Goal: Task Accomplishment & Management: Complete application form

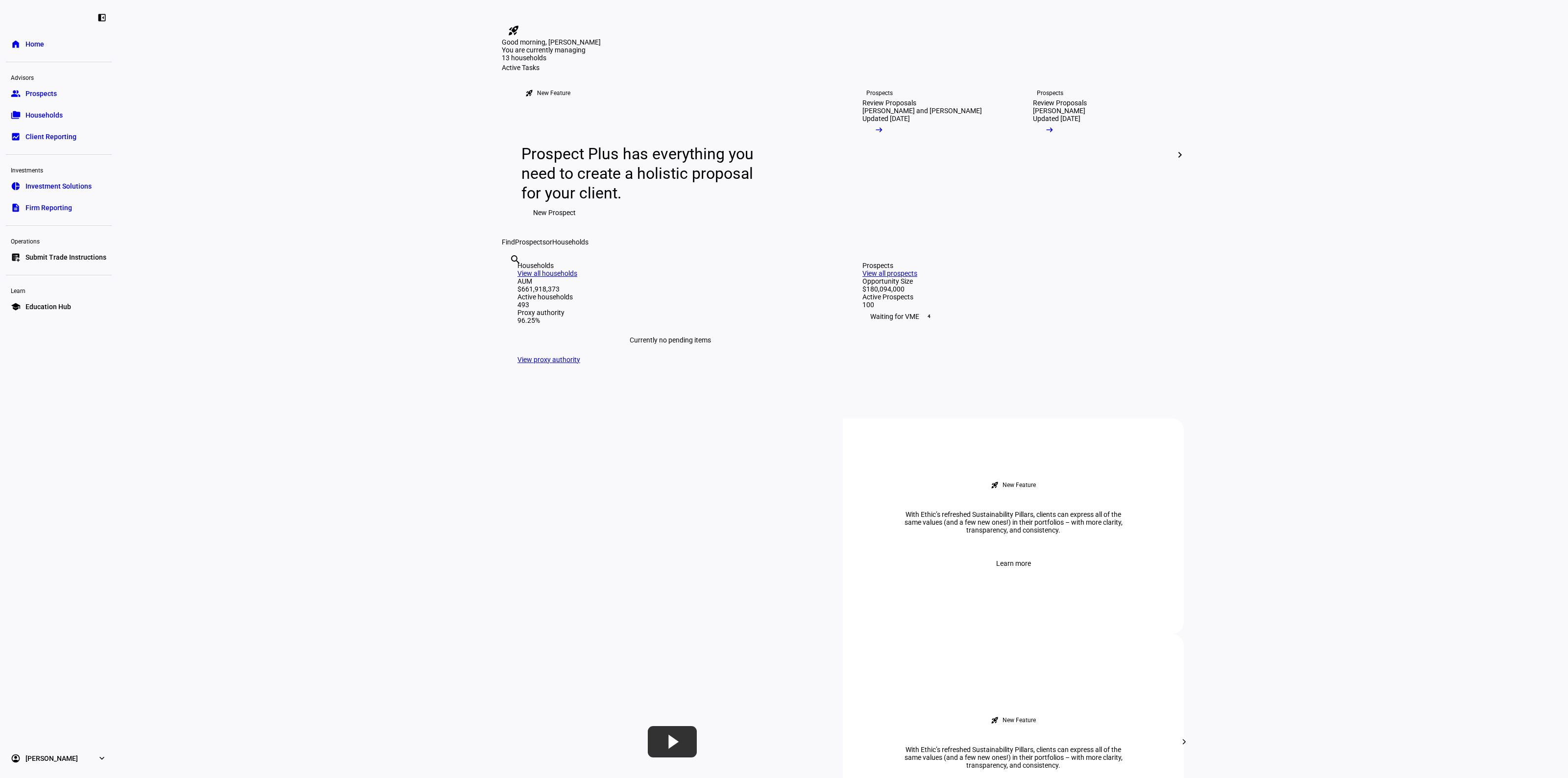
click at [511, 279] on input "text" at bounding box center [510, 273] width 2 height 12
type input "6316"
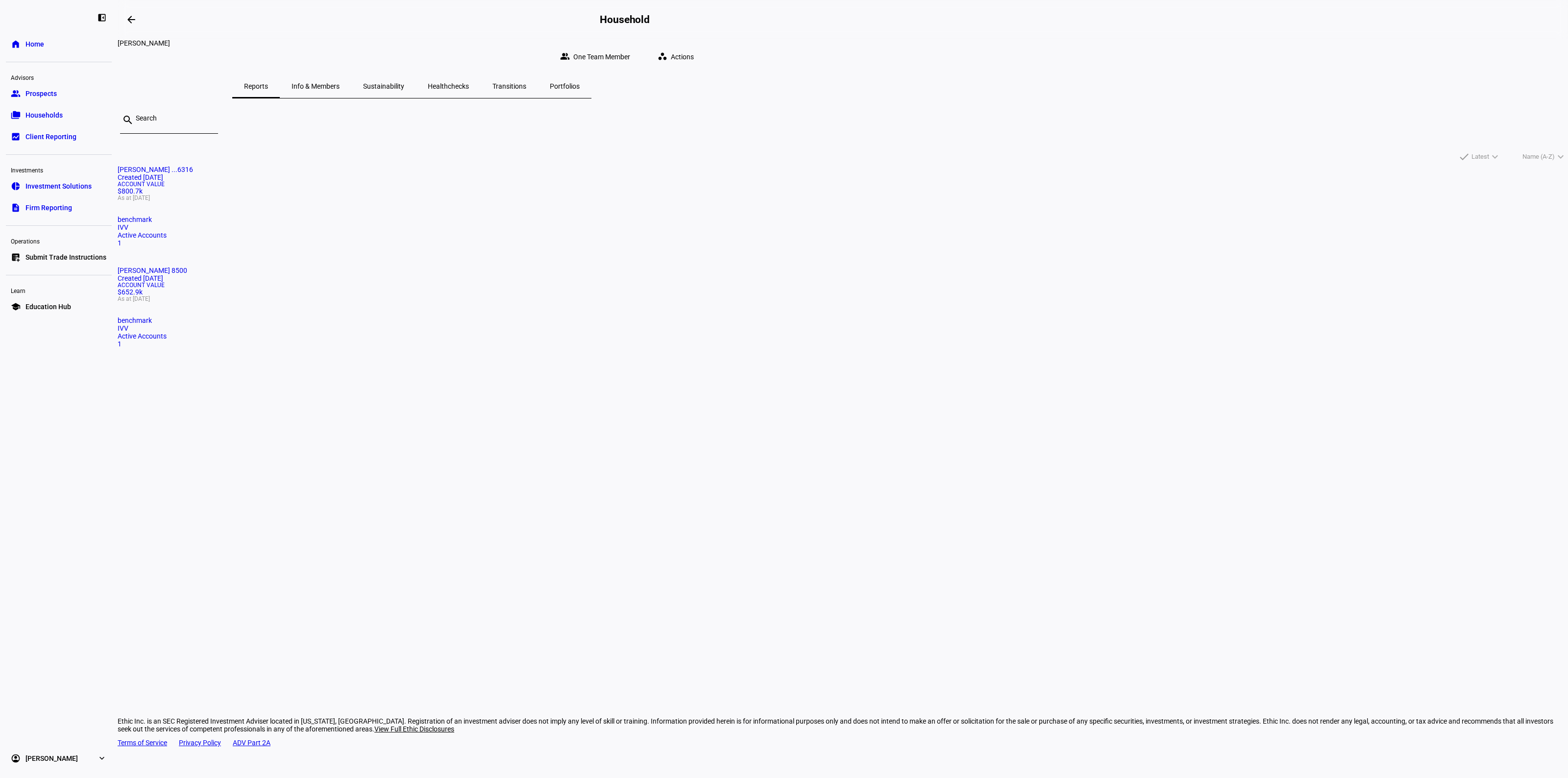
drag, startPoint x: 659, startPoint y: 212, endPoint x: 673, endPoint y: 214, distance: 14.1
click at [659, 212] on mat-card "Jane L Brody Ttee ...6316 Created 5 months ago Account Value $800.7k As at Sep …" at bounding box center [842, 206] width 1451 height 82
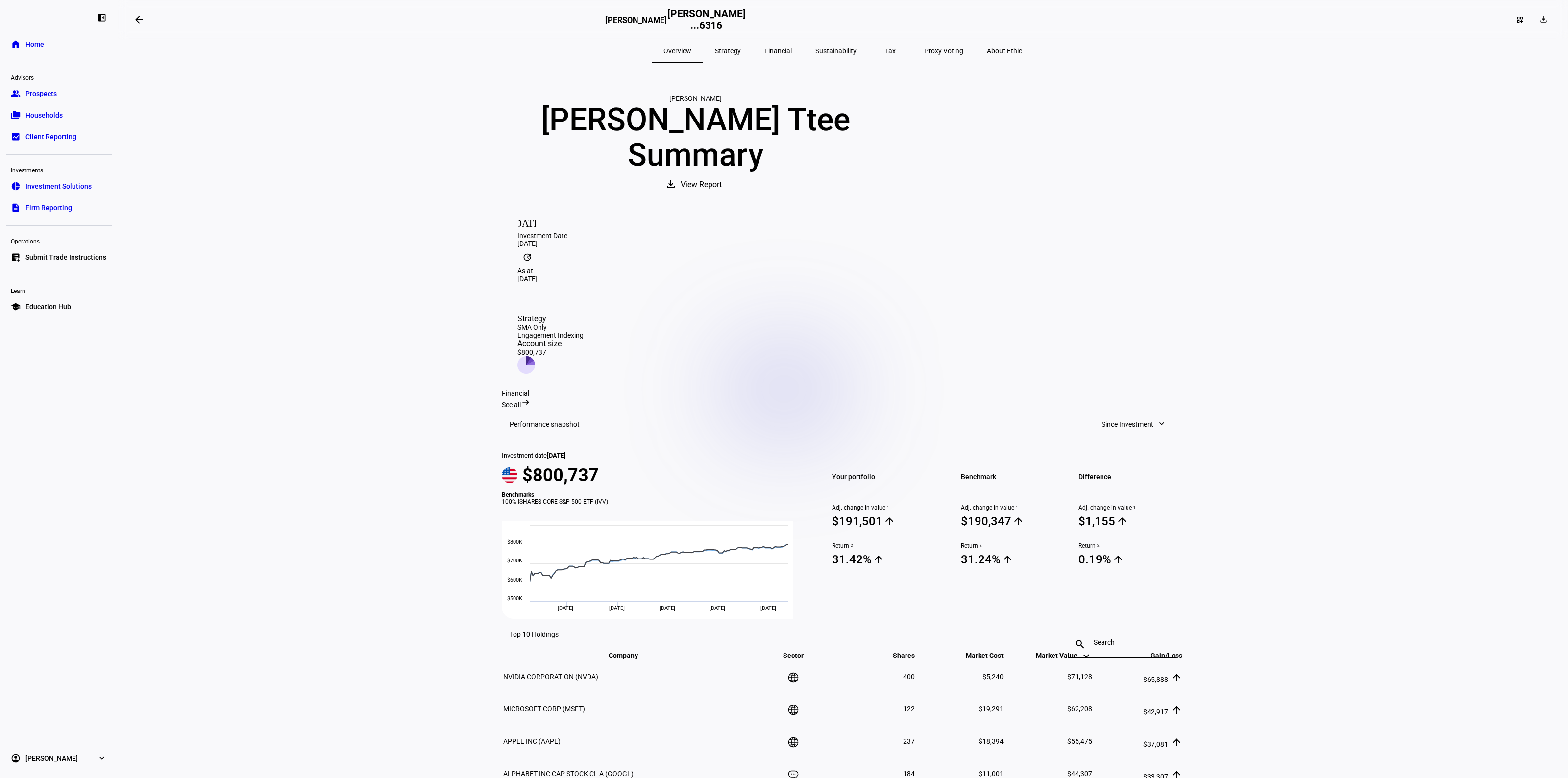
drag, startPoint x: 866, startPoint y: 24, endPoint x: 896, endPoint y: 27, distance: 30.1
click at [896, 27] on div "Julie Allen Jane L Brody Ttee ...6316" at bounding box center [843, 19] width 476 height 24
click at [25, 37] on link "home Home" at bounding box center [59, 44] width 106 height 19
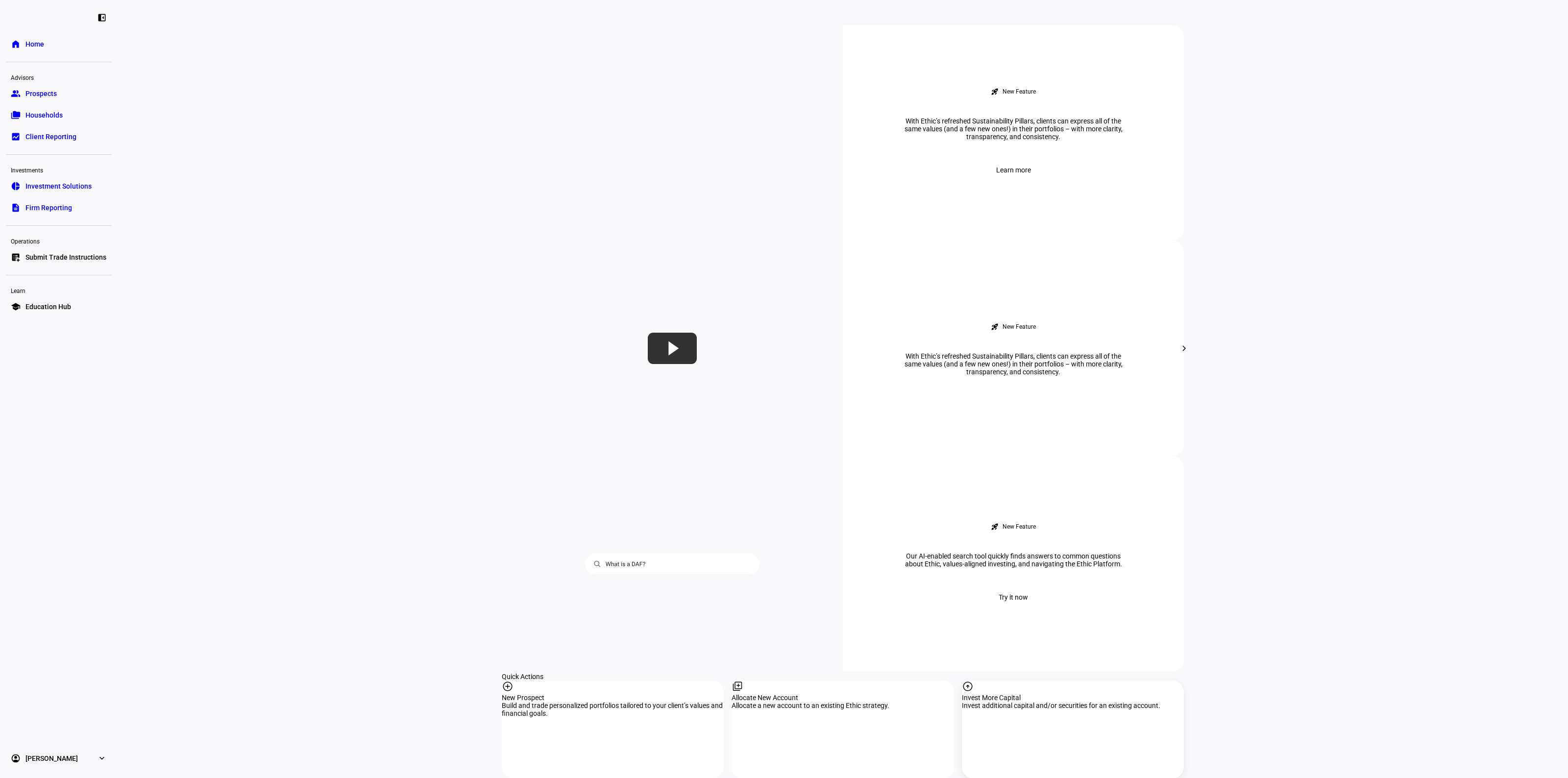
scroll to position [490, 0]
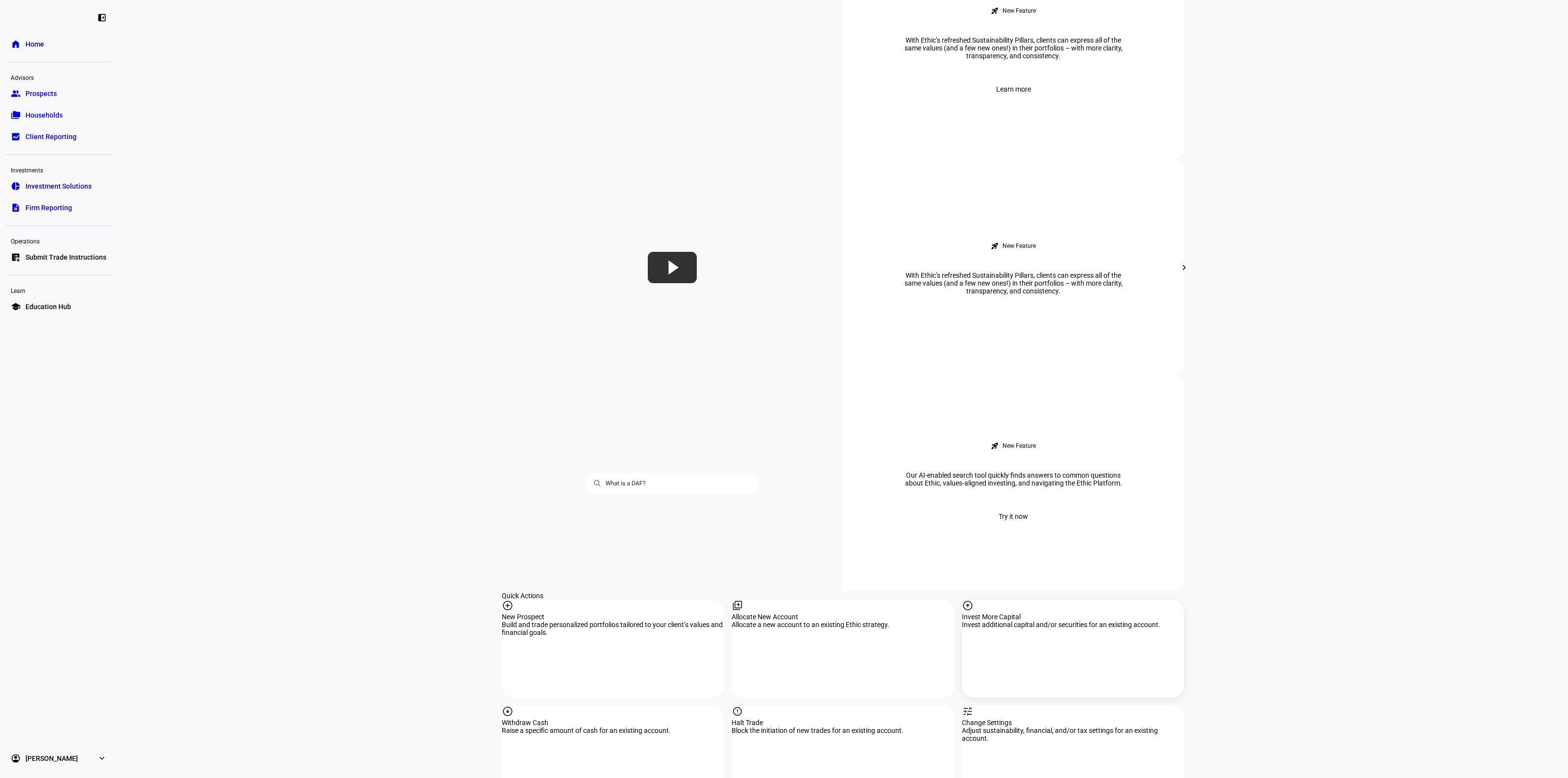
click at [1052, 600] on div "arrow_circle_up Invest More Capital Invest additional capital and/or securities…" at bounding box center [1073, 648] width 222 height 98
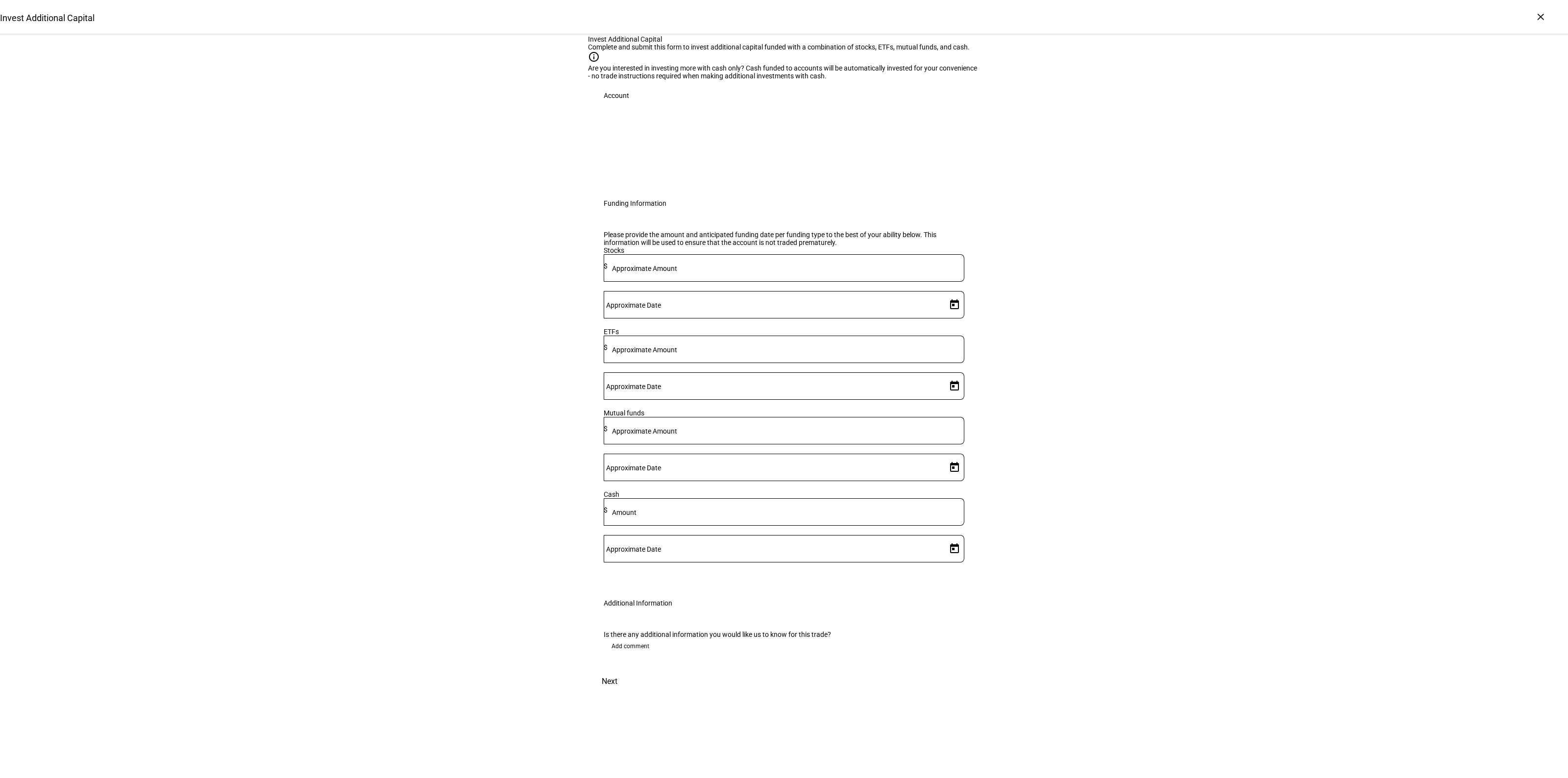
click at [784, 351] on input at bounding box center [786, 347] width 357 height 8
type input "315,000"
click at [943, 398] on span "Open calendar" at bounding box center [954, 386] width 24 height 24
click at [888, 587] on span "16" at bounding box center [888, 581] width 18 height 18
type input "9/16/2025"
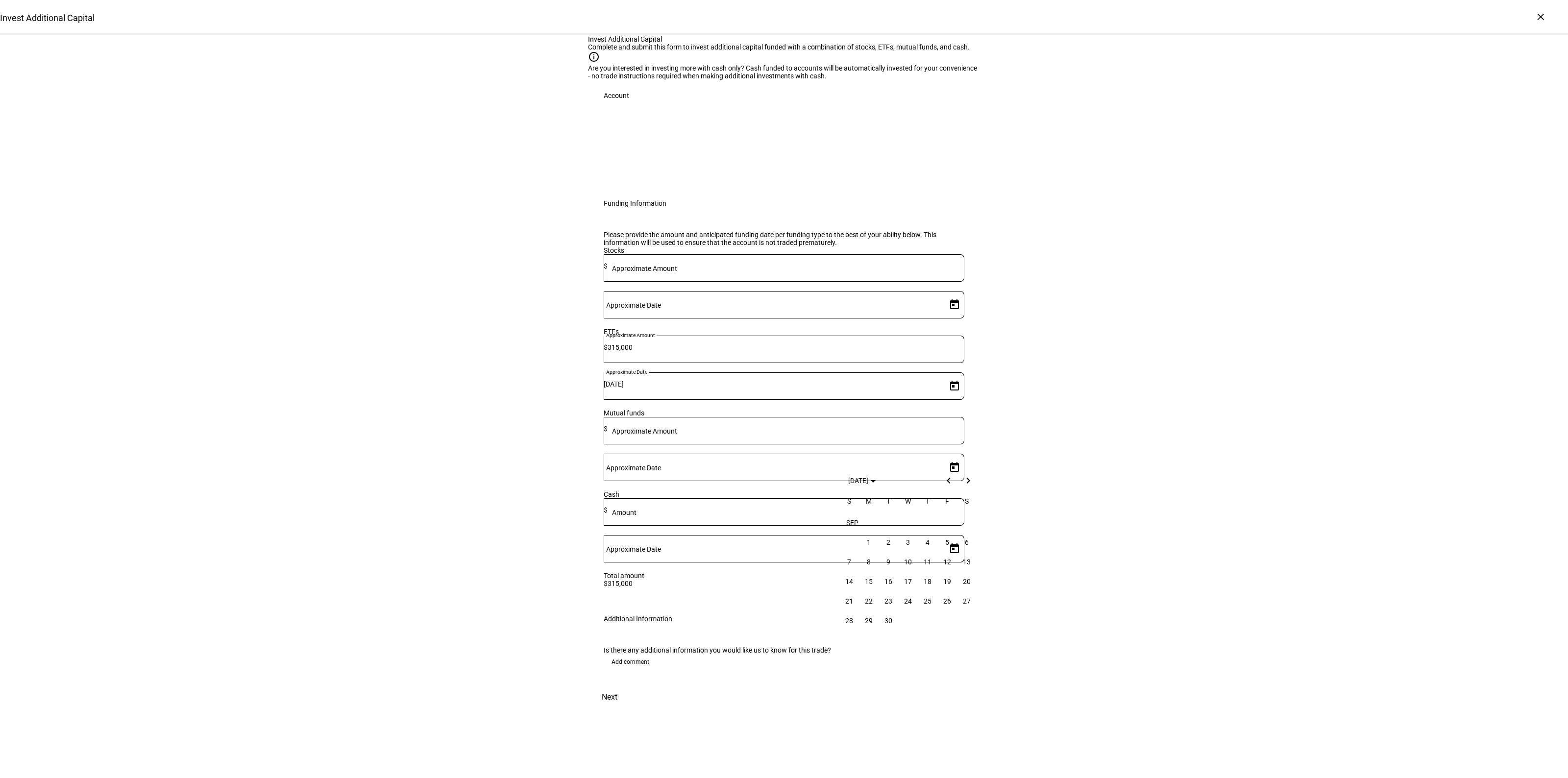
click at [1237, 561] on div "Invest Additional Capital Complete and submit this form to invest additional ca…" at bounding box center [784, 372] width 1568 height 674
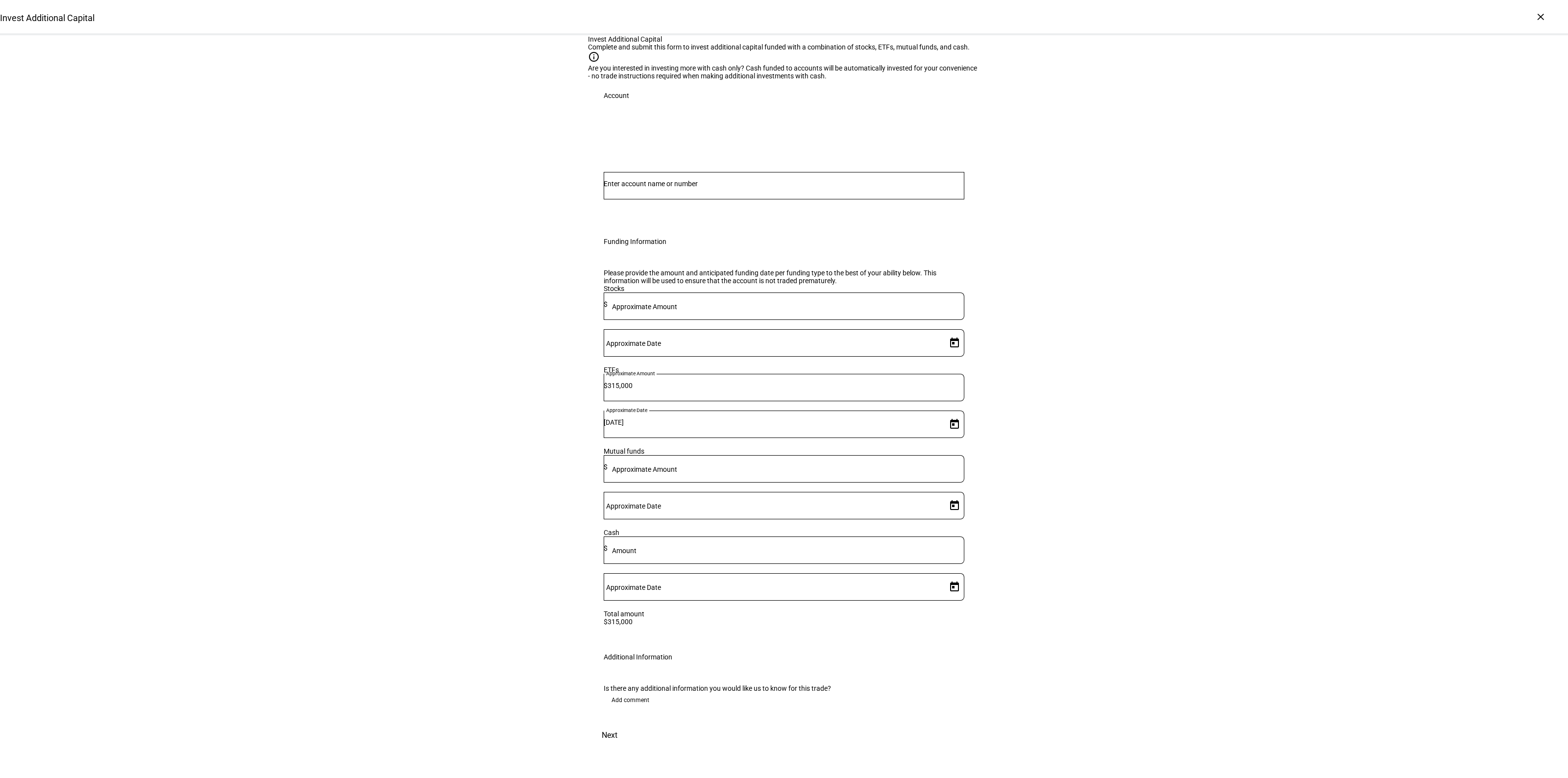
click at [641, 665] on div "Invest Additional Capital Complete and submit this form to invest additional ca…" at bounding box center [784, 391] width 392 height 712
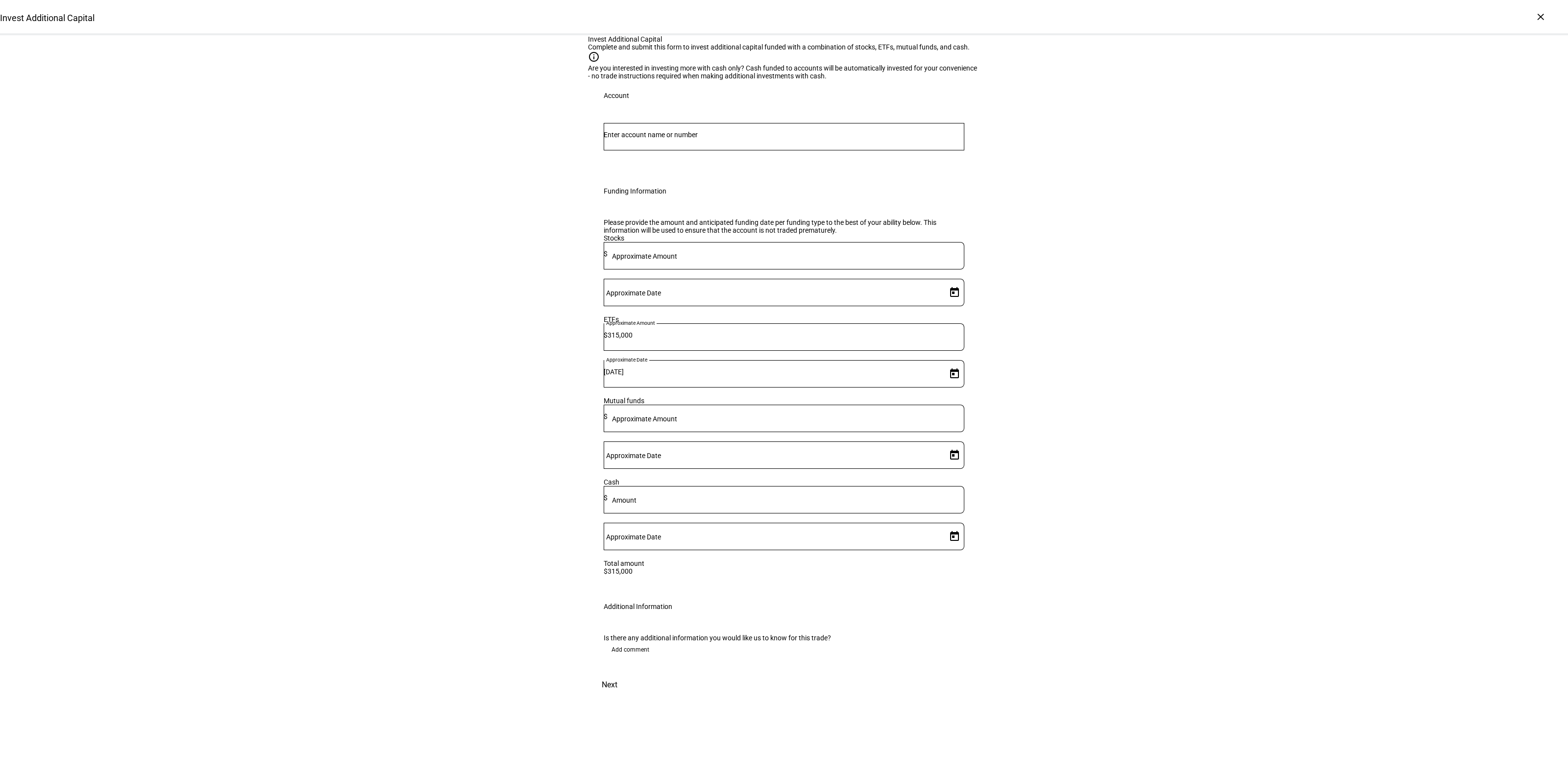
click at [632, 657] on span "Add comment" at bounding box center [631, 650] width 38 height 16
click at [660, 699] on textarea at bounding box center [784, 683] width 360 height 35
type textarea "Okay if gains are needed to liquidate IVV"
click at [695, 139] on input "Number" at bounding box center [784, 135] width 360 height 8
type input "squeo"
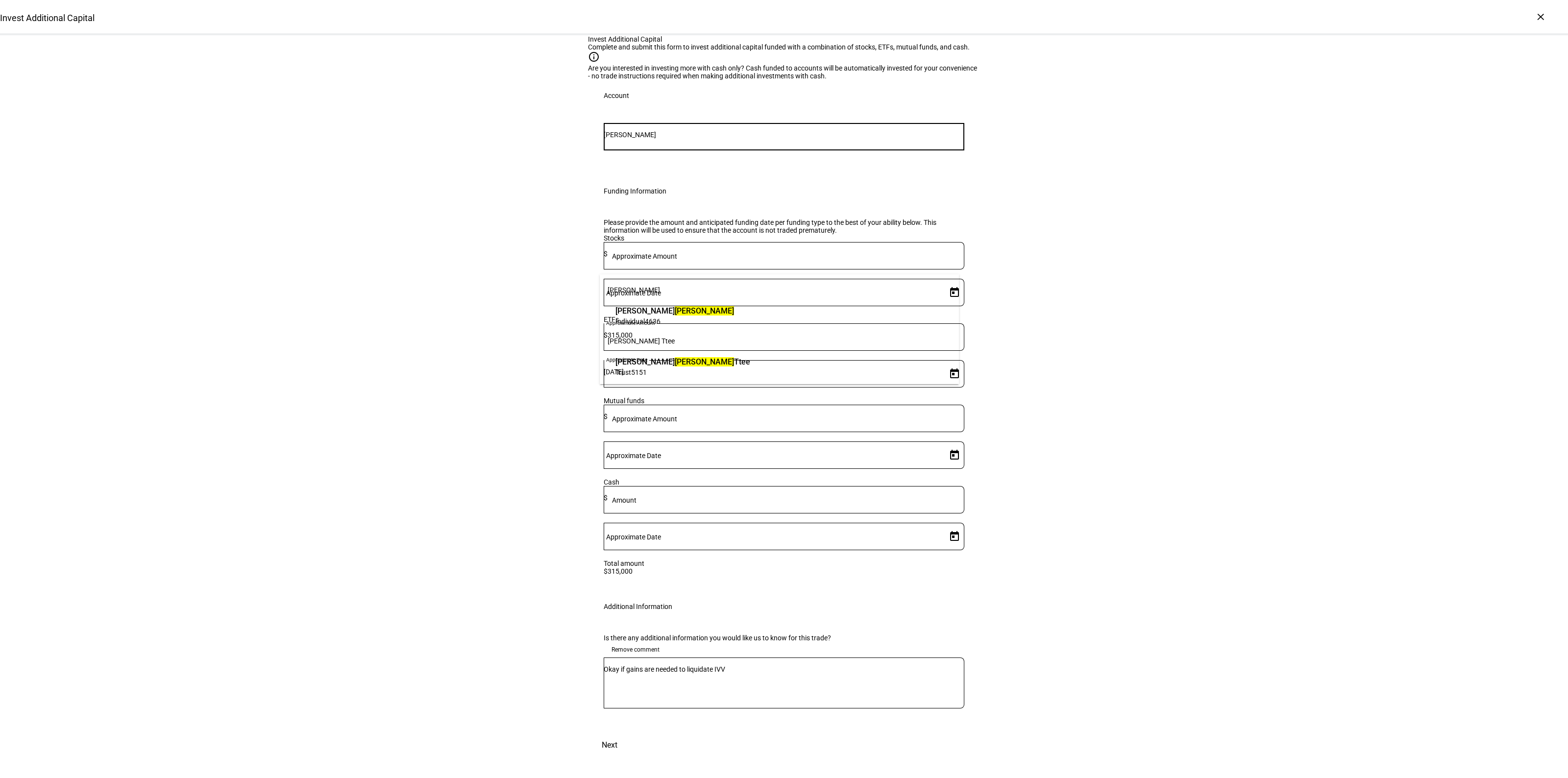
click at [670, 366] on span "Francis Squeo Ttee" at bounding box center [682, 362] width 135 height 12
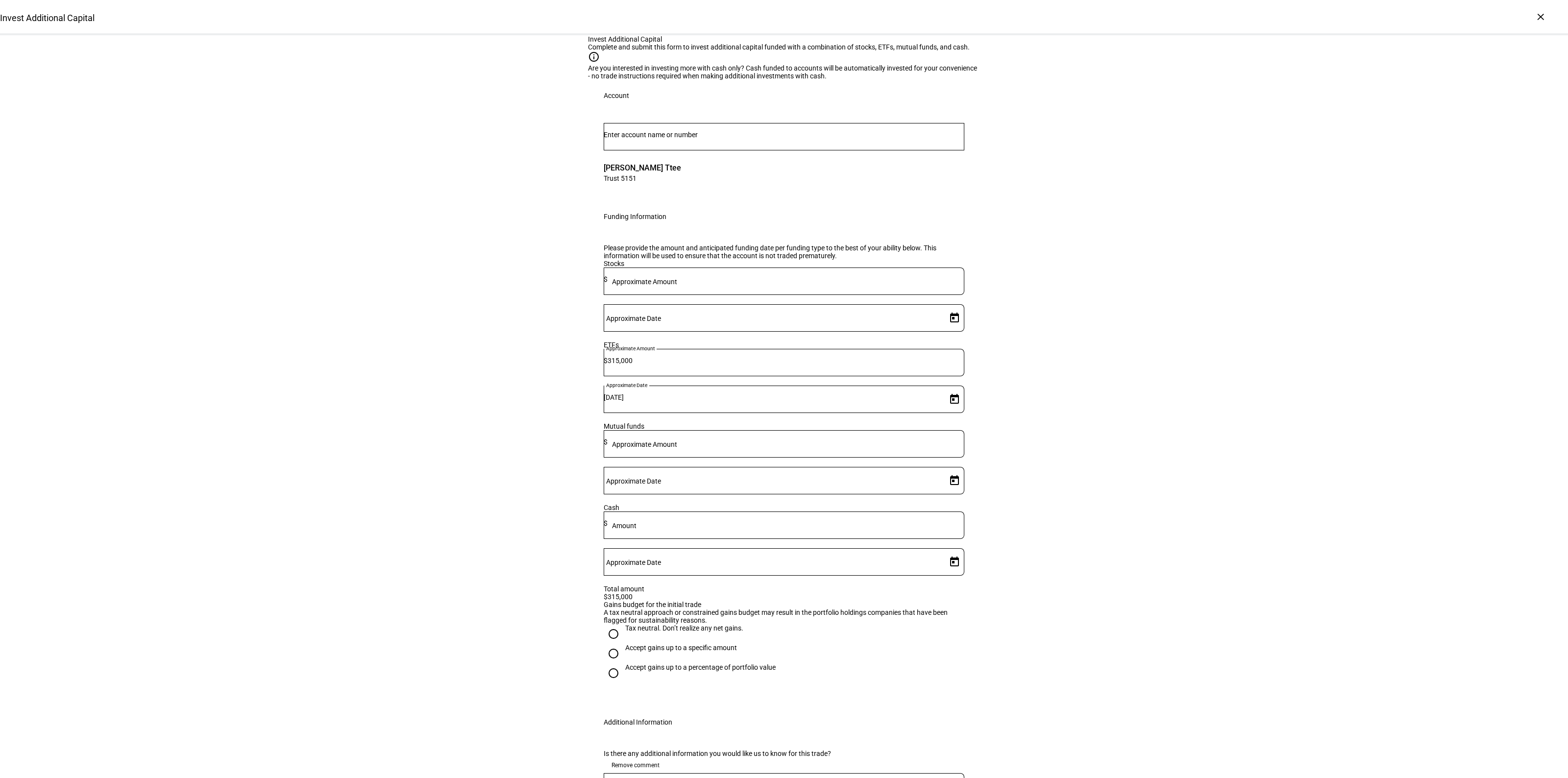
click at [1144, 361] on div "Invest Additional Capital Complete and submit this form to invest additional ca…" at bounding box center [784, 454] width 1568 height 838
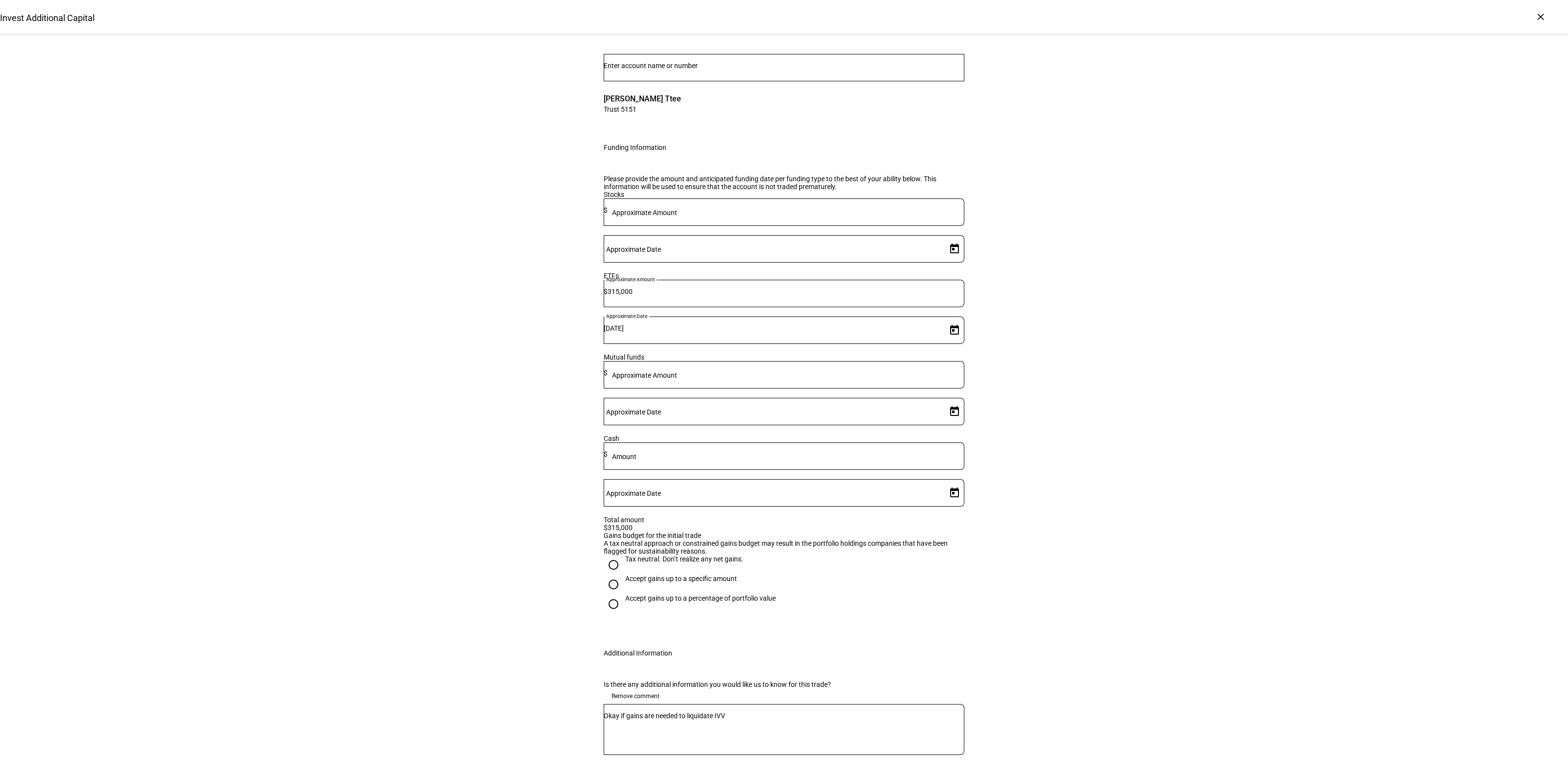
scroll to position [177, 0]
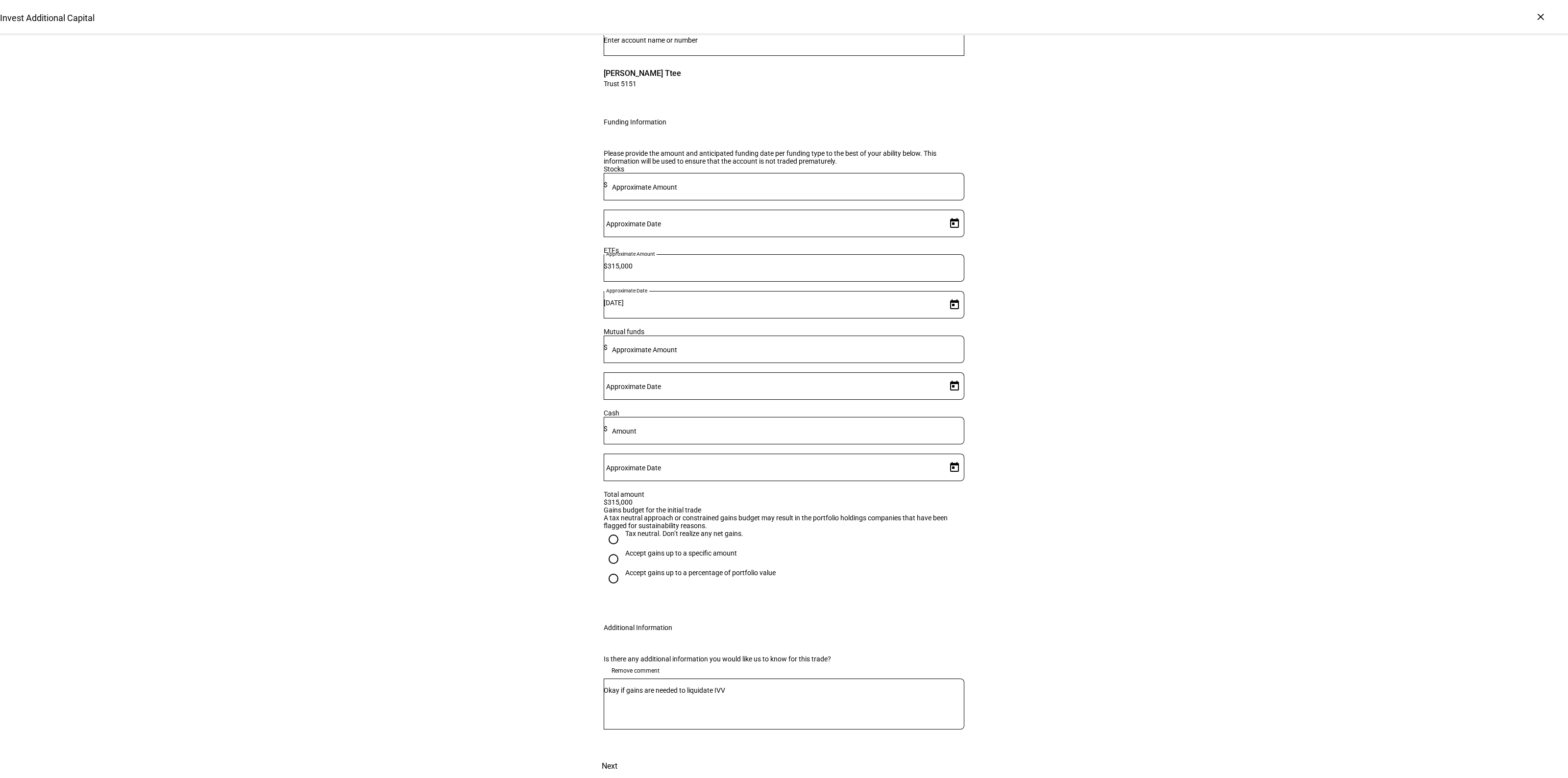
click at [659, 530] on div "Tax neutral. Don’t realize any net gains." at bounding box center [684, 533] width 118 height 8
click at [623, 530] on input "Tax neutral. Don’t realize any net gains." at bounding box center [614, 539] width 19 height 19
radio input "true"
click at [1221, 522] on div "Invest Additional Capital Complete and submit this form to invest additional ca…" at bounding box center [784, 360] width 1568 height 838
click at [617, 755] on span "Next" at bounding box center [610, 766] width 16 height 24
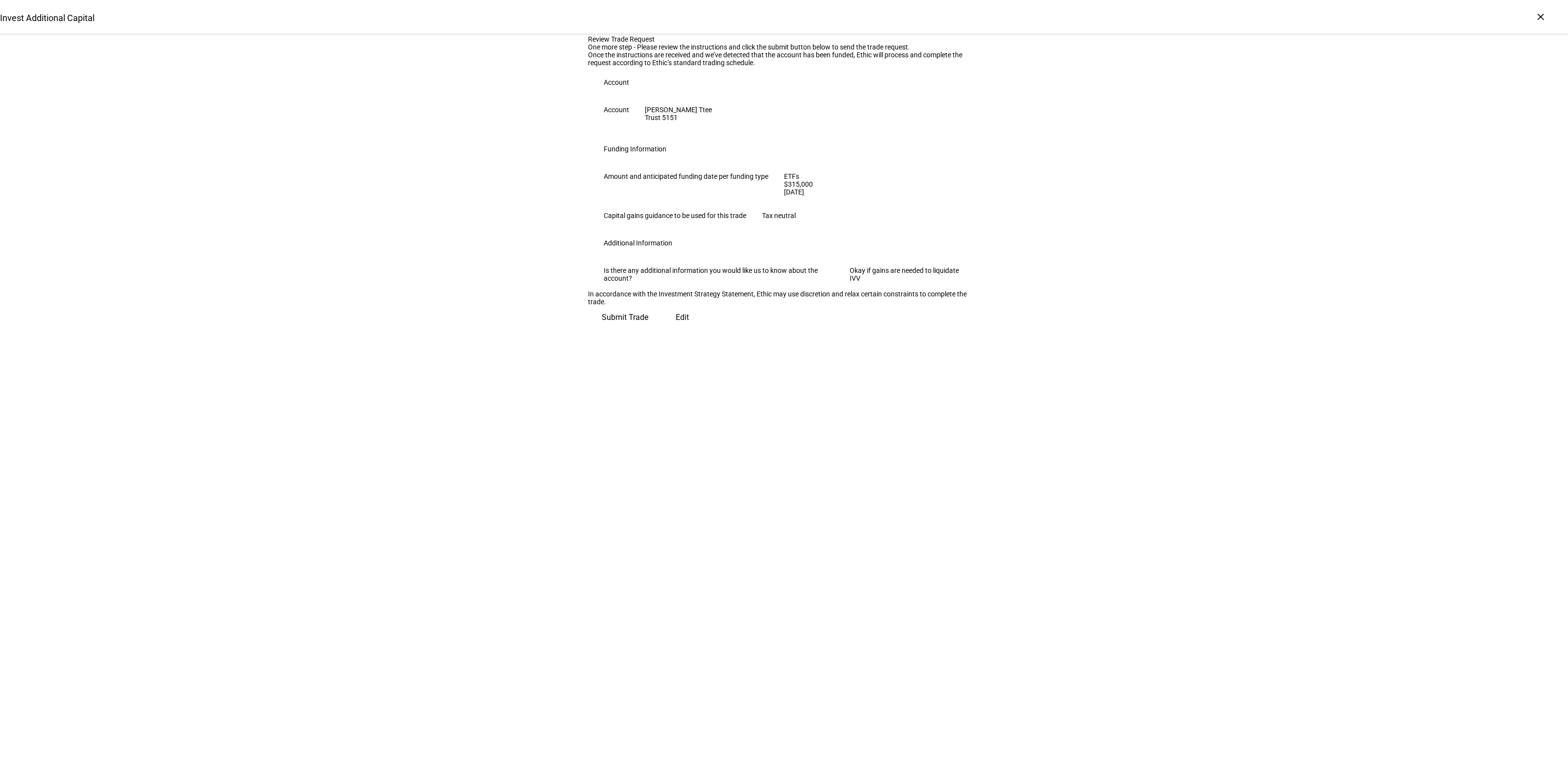
scroll to position [0, 0]
click at [648, 326] on span "Submit Trade" at bounding box center [625, 314] width 46 height 24
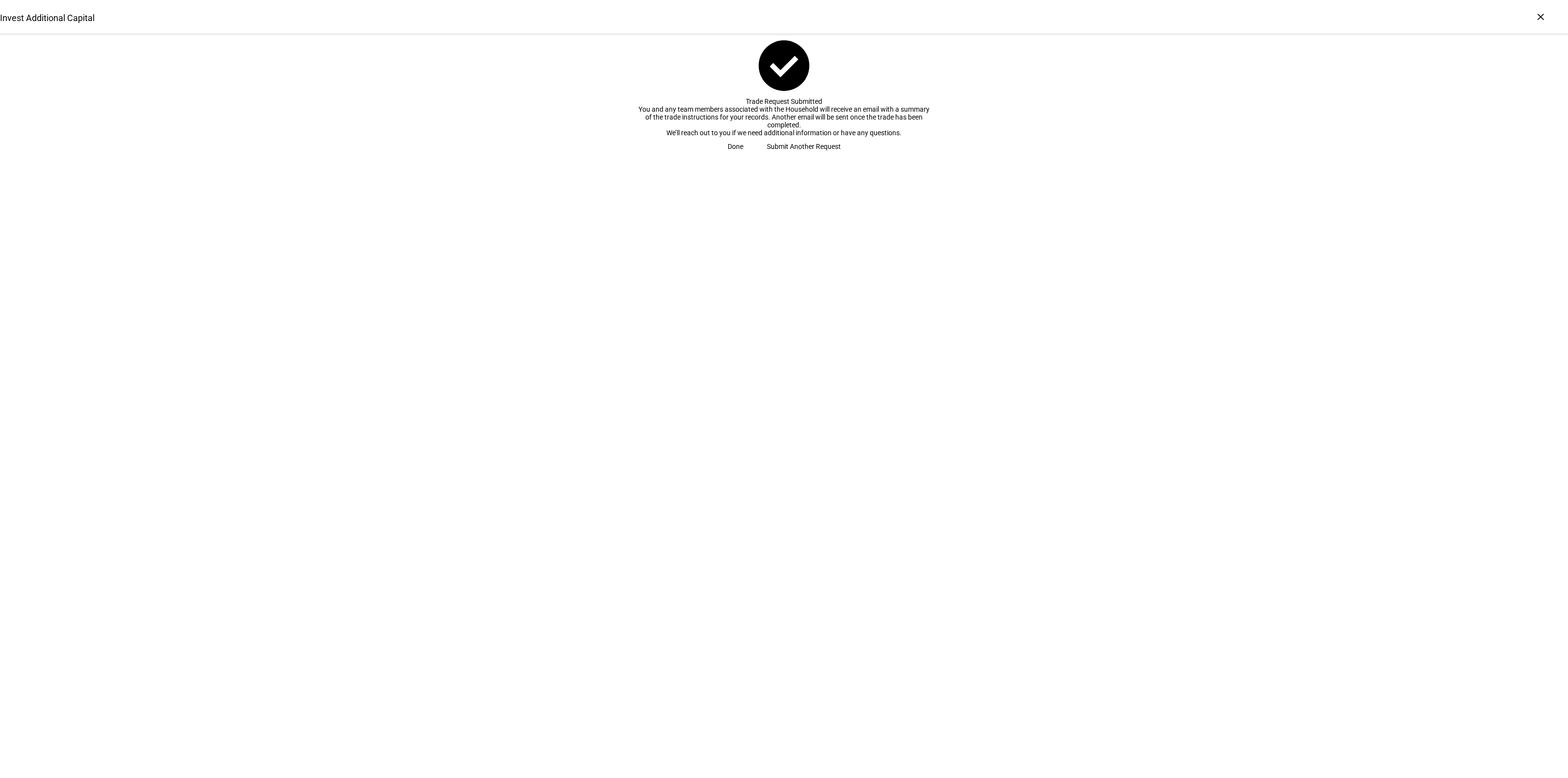
click at [743, 156] on span "Done" at bounding box center [735, 147] width 16 height 19
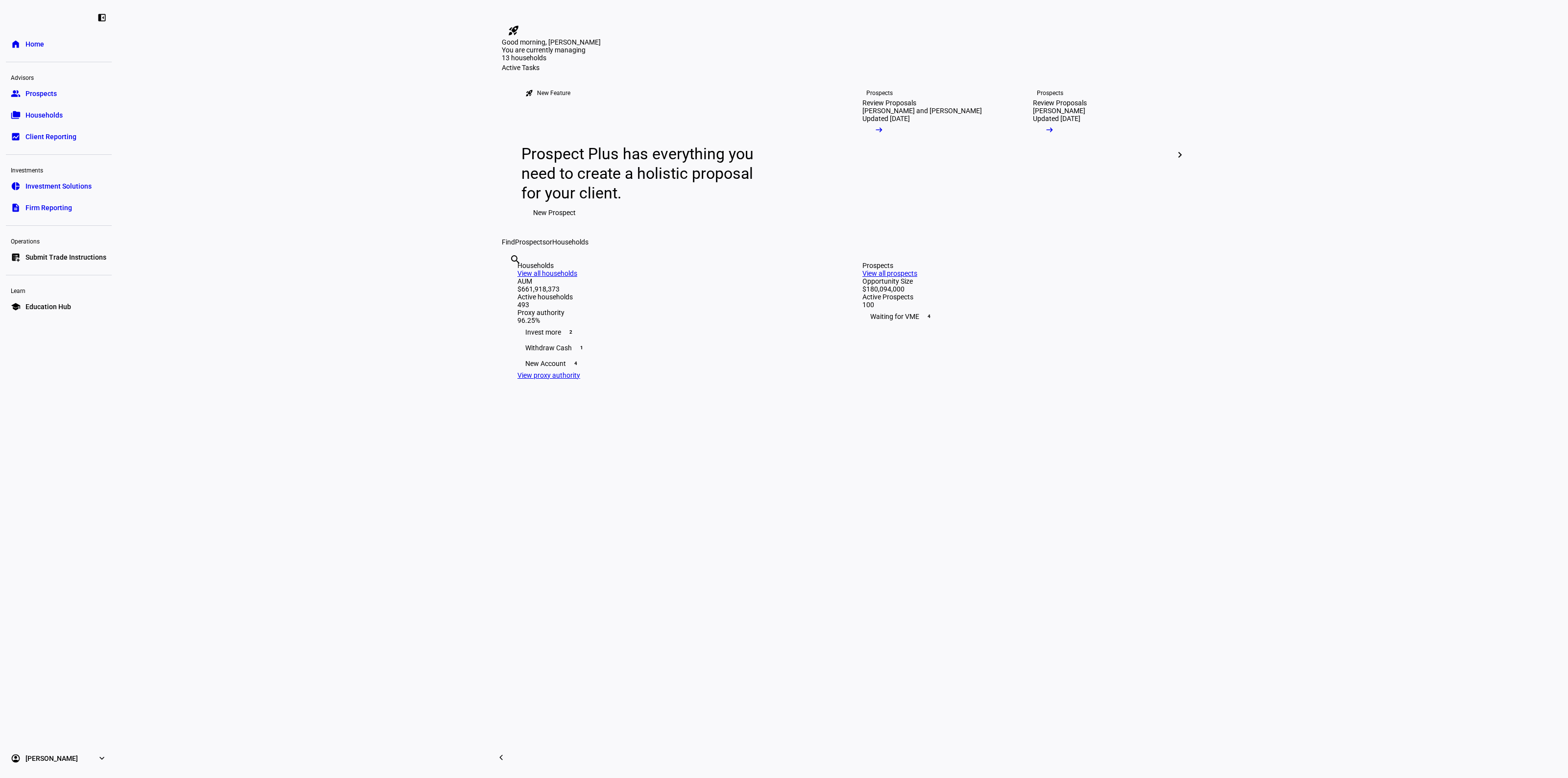
click at [1273, 402] on eth-layout-page-content "rocket_launch Product Updates The latest features and improvements Powered by L…" at bounding box center [842, 389] width 1451 height 778
